Goal: Information Seeking & Learning: Find specific page/section

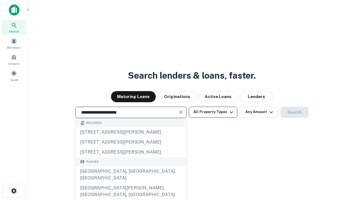
click at [131, 183] on div "[GEOGRAPHIC_DATA], [GEOGRAPHIC_DATA], [GEOGRAPHIC_DATA]" at bounding box center [131, 174] width 111 height 17
click at [213, 112] on button "All Property Types" at bounding box center [213, 112] width 48 height 11
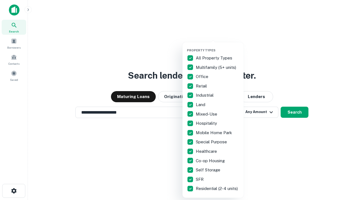
type input "**********"
click at [217, 47] on button "button" at bounding box center [217, 47] width 61 height 0
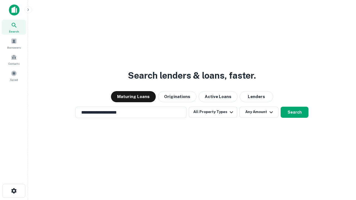
scroll to position [9, 0]
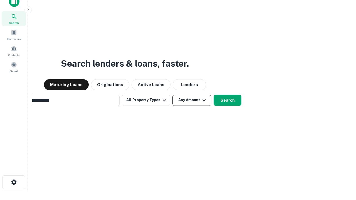
click at [172, 95] on button "Any Amount" at bounding box center [191, 100] width 39 height 11
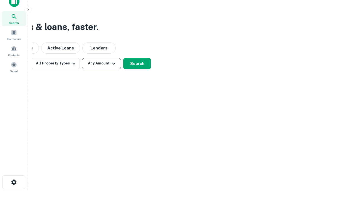
scroll to position [9, 0]
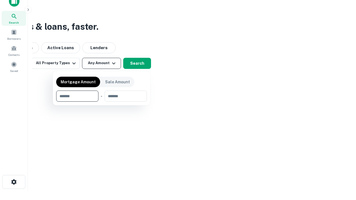
type input "*******"
click at [101, 102] on button "button" at bounding box center [101, 102] width 91 height 0
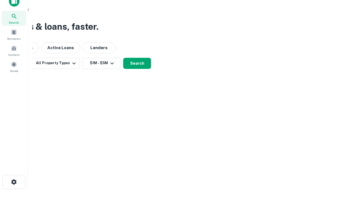
scroll to position [9, 0]
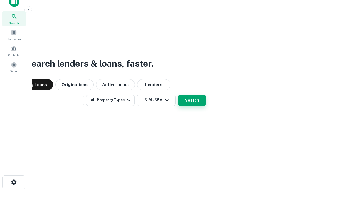
click at [178, 95] on button "Search" at bounding box center [192, 100] width 28 height 11
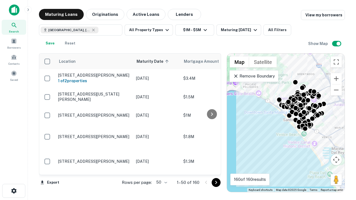
click at [161, 182] on body "Search Borrowers Contacts Saved Maturing Loans Originations Active Loans Lender…" at bounding box center [178, 100] width 356 height 200
click at [161, 168] on li "25" at bounding box center [161, 168] width 16 height 10
